Goal: Information Seeking & Learning: Find specific page/section

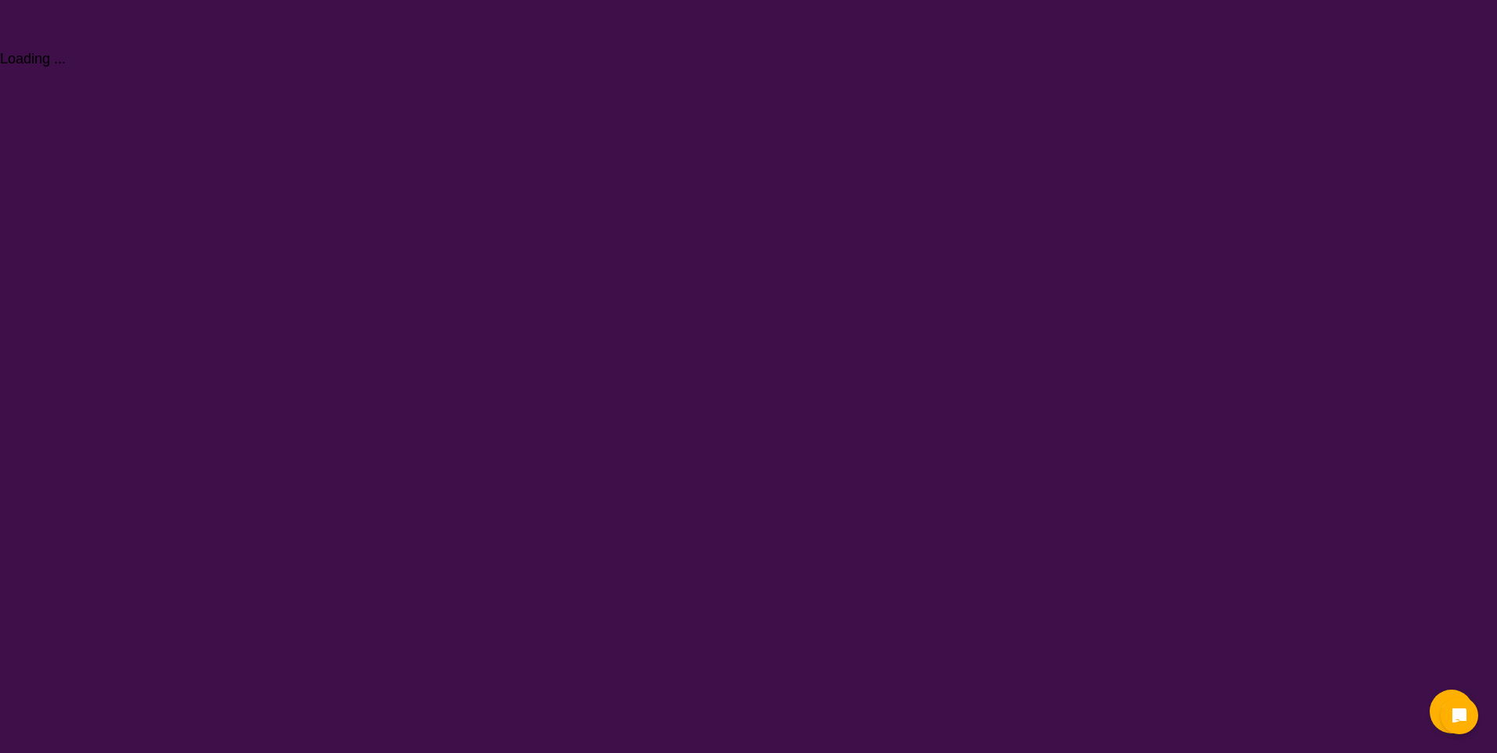
select select "NDIS Plan management"
select select "NDIS"
select select "NDIS Plan management"
select select "NDIS"
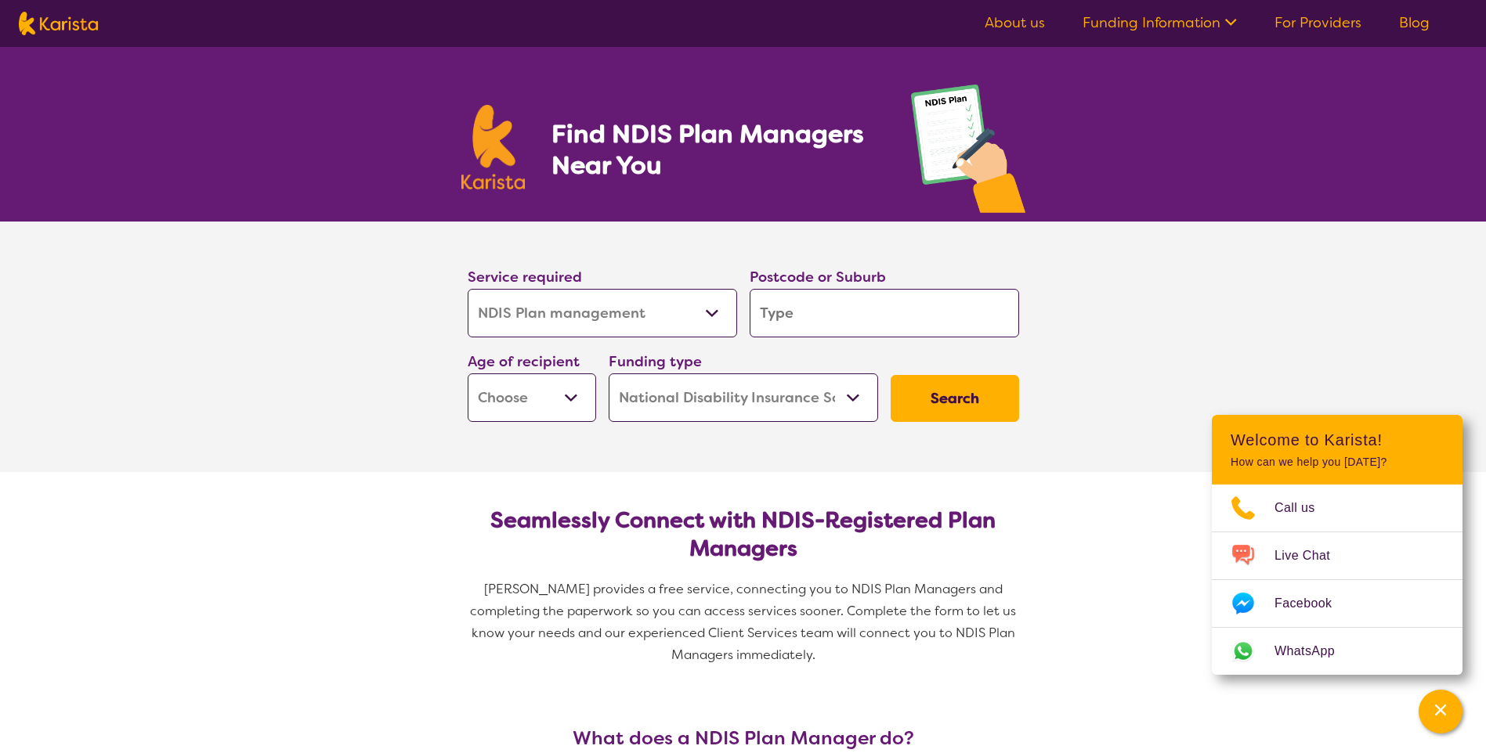
click at [789, 303] on input "search" at bounding box center [883, 313] width 269 height 49
type input "5"
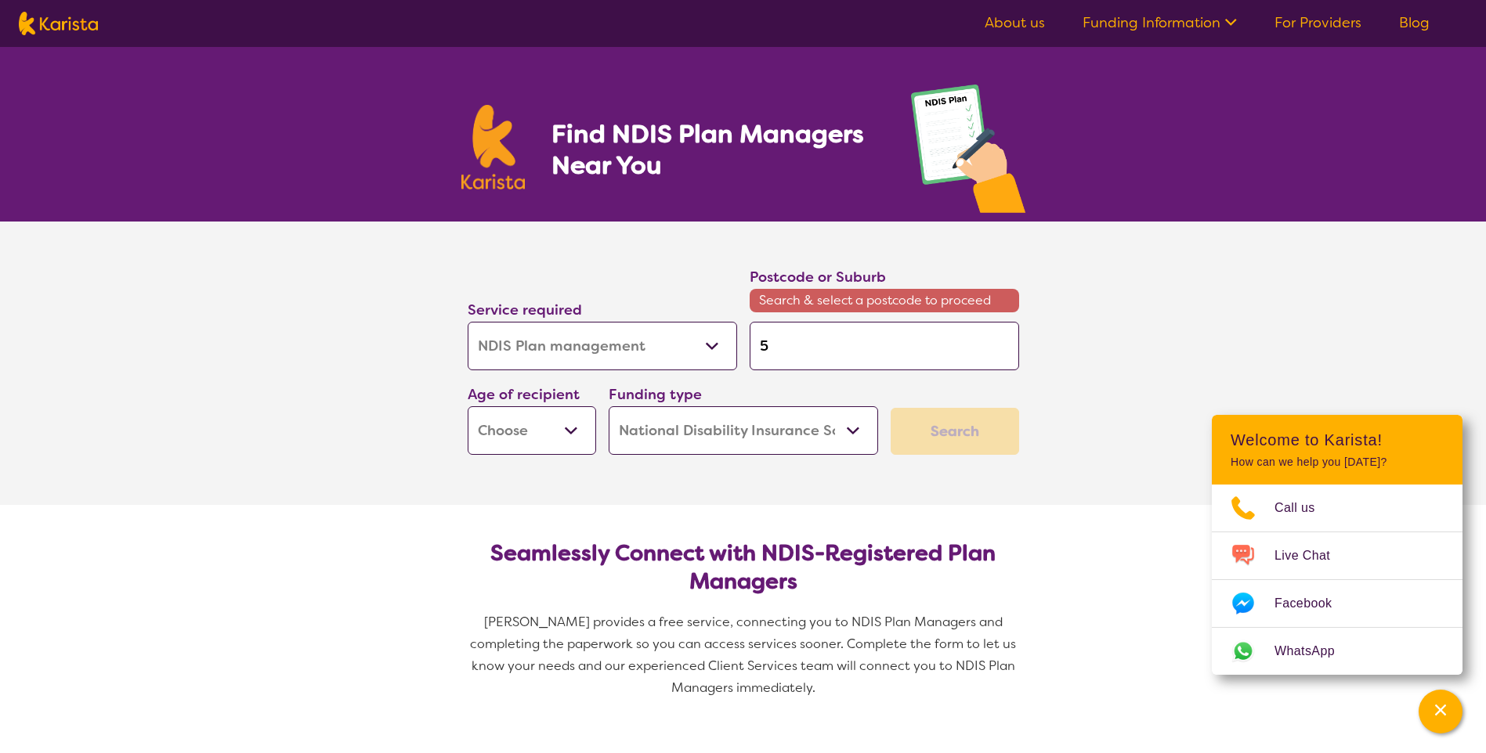
type input "50"
type input "509"
type input "5094"
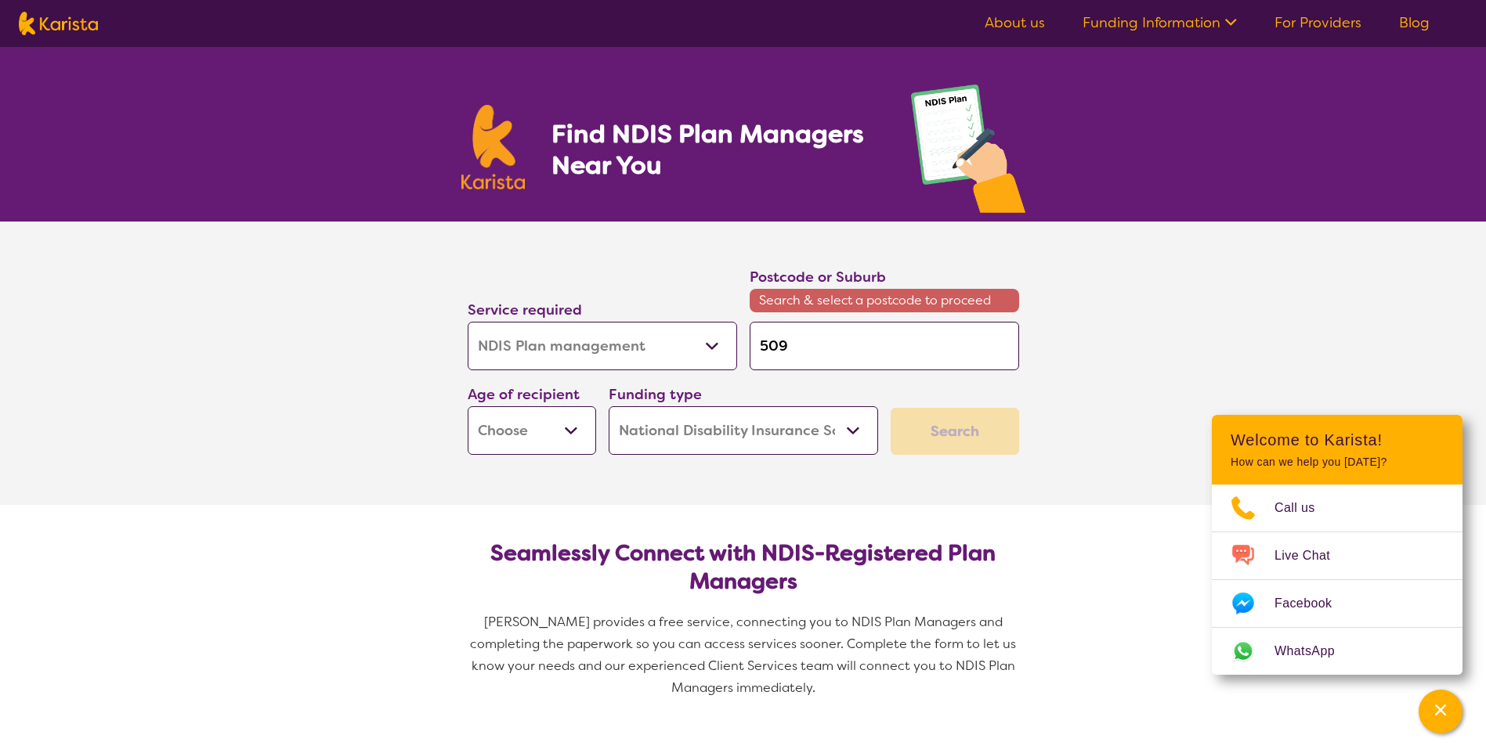
type input "5094"
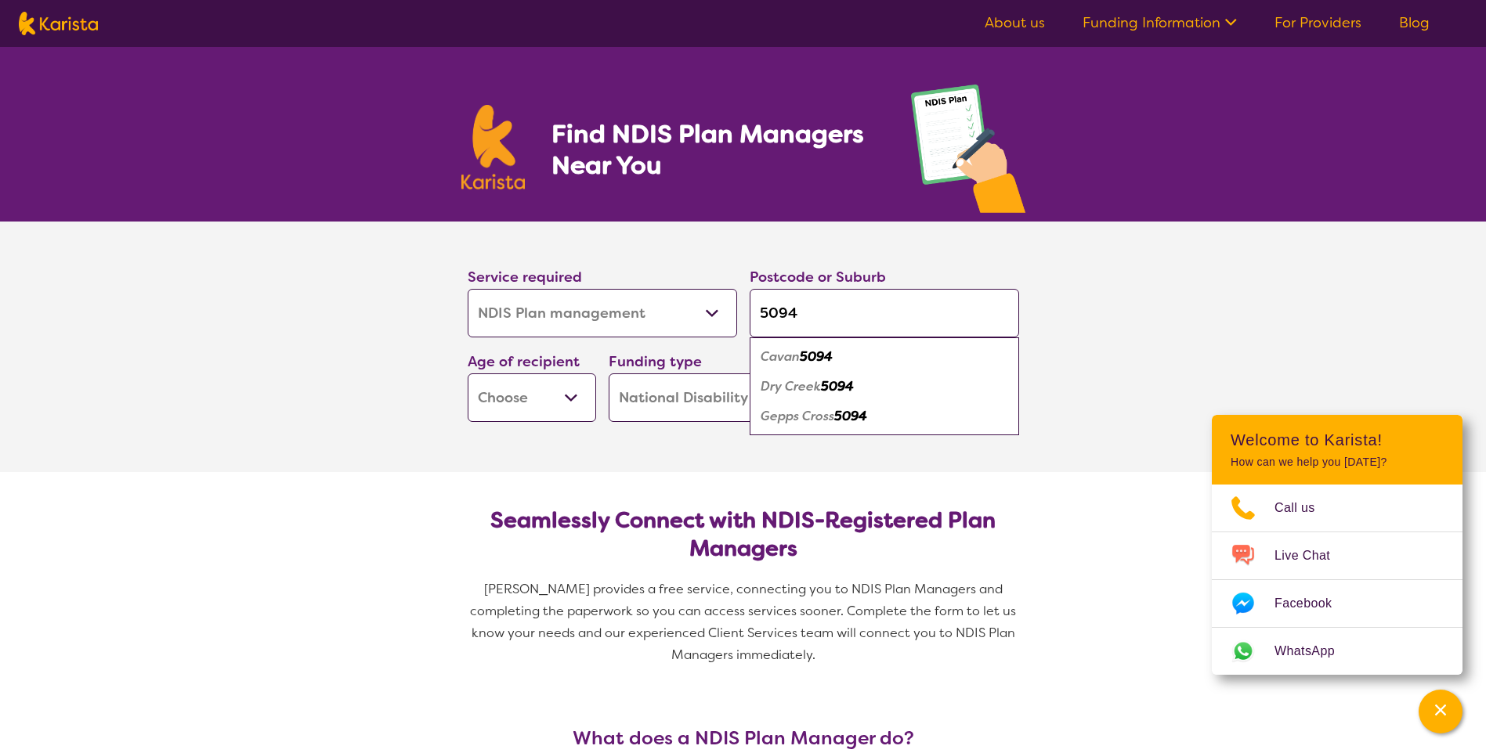
type input "509"
type input "50"
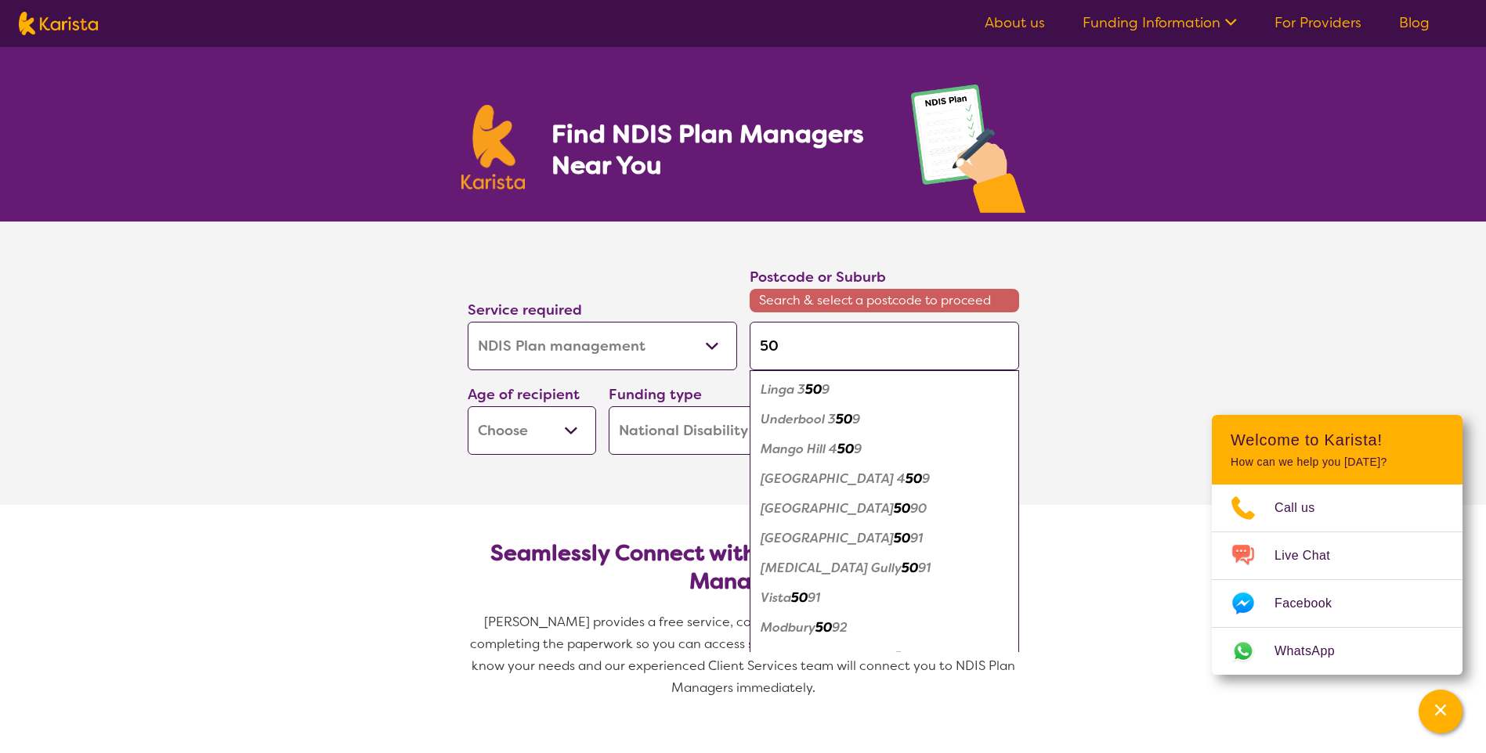
type input "504"
type input "5049"
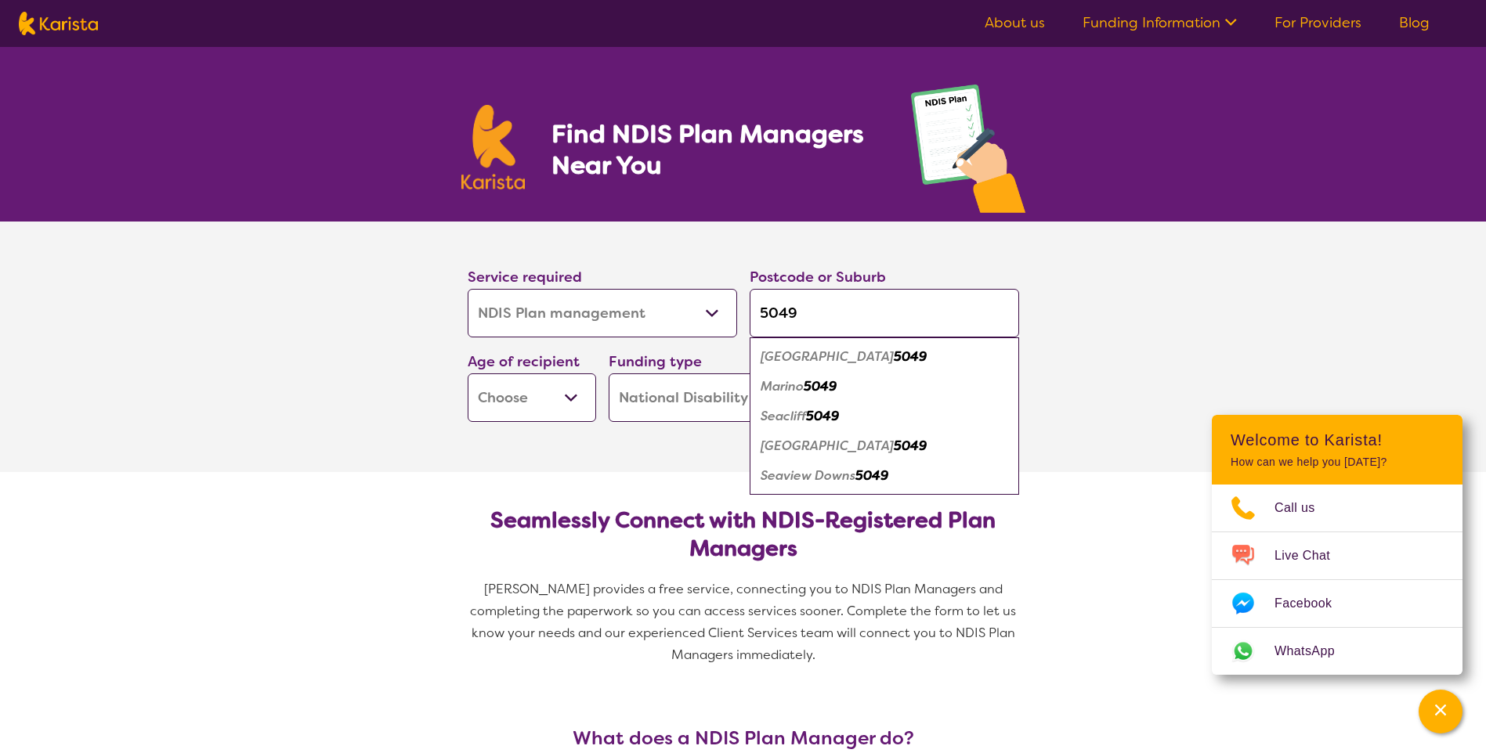
type input "5049"
click at [812, 446] on em "[GEOGRAPHIC_DATA]" at bounding box center [826, 446] width 133 height 16
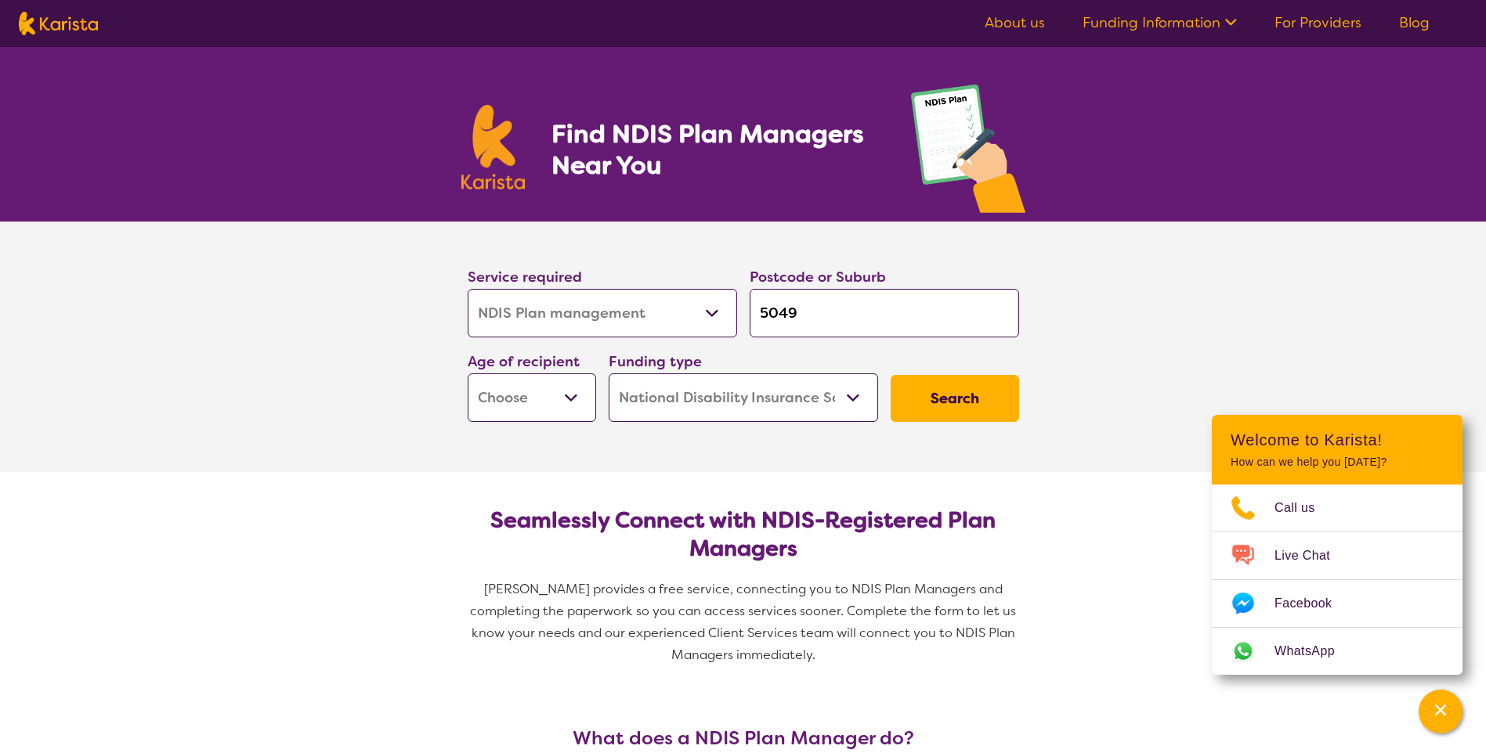
click at [956, 402] on button "Search" at bounding box center [954, 398] width 128 height 47
click at [965, 400] on button "Search" at bounding box center [954, 398] width 128 height 47
click at [573, 398] on select "Early Childhood - 0 to 9 Child - 10 to 11 Adolescent - 12 to 17 Adult - 18 to 6…" at bounding box center [532, 398] width 128 height 49
select select "AD"
click at [468, 374] on select "Early Childhood - 0 to 9 Child - 10 to 11 Adolescent - 12 to 17 Adult - 18 to 6…" at bounding box center [532, 398] width 128 height 49
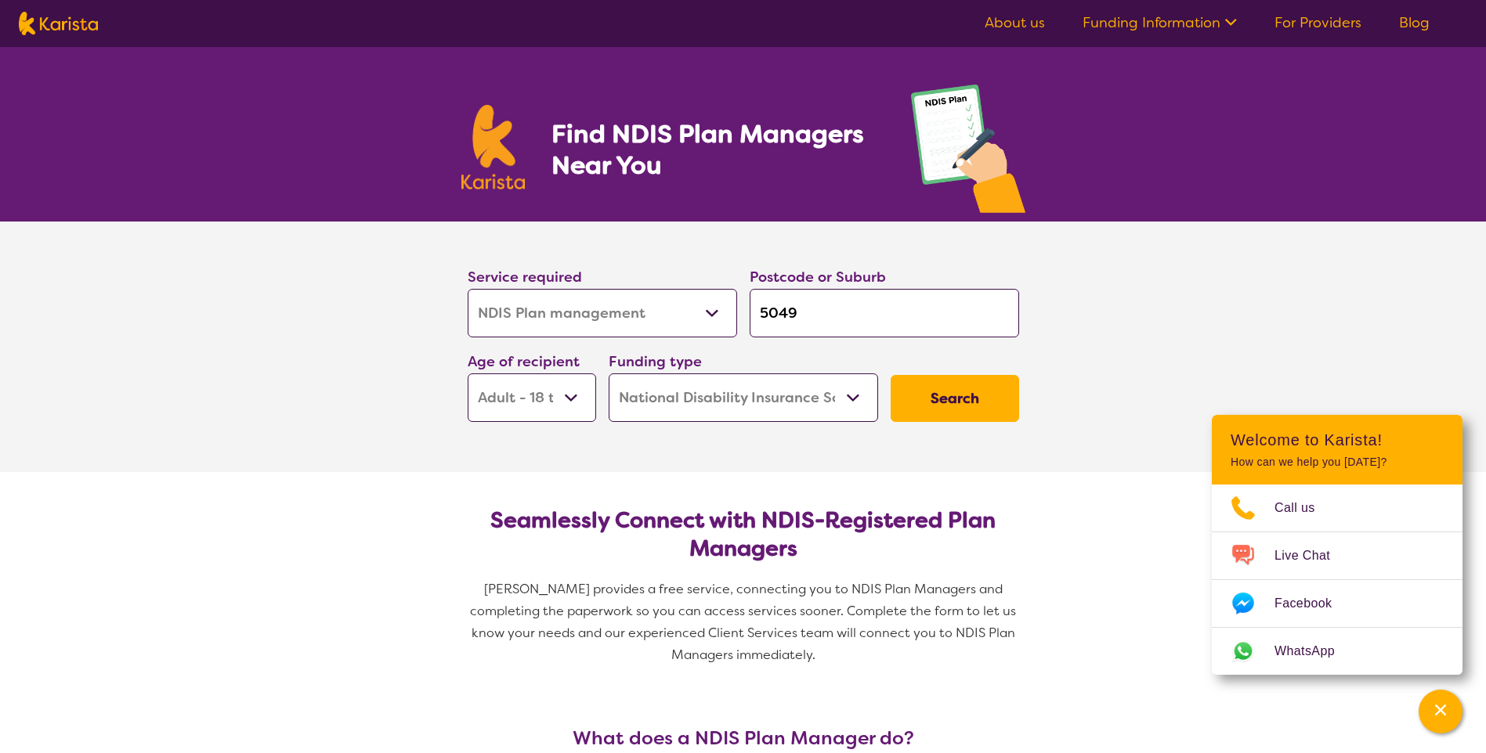
select select "AD"
click at [964, 381] on button "Search" at bounding box center [954, 398] width 128 height 47
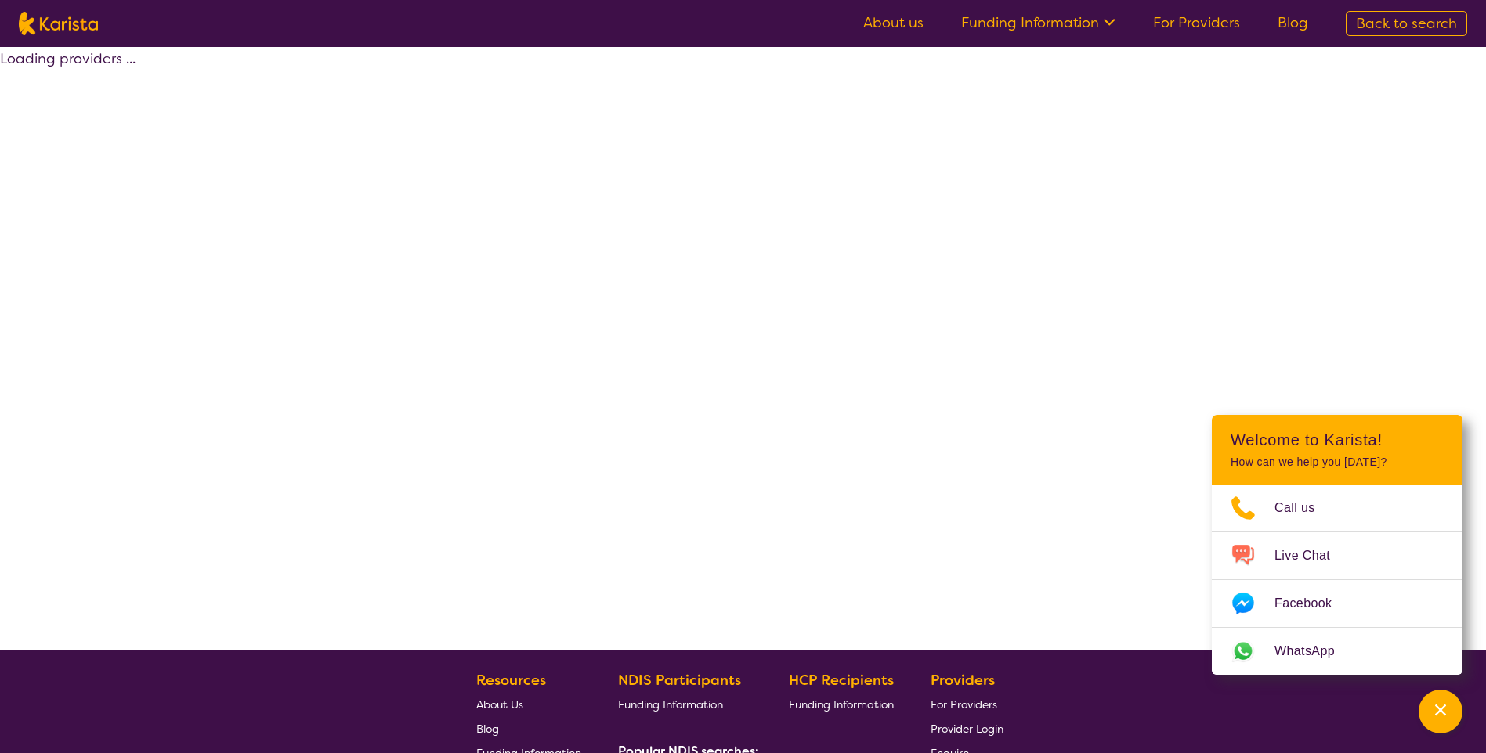
select select "by_score"
